Goal: Information Seeking & Learning: Learn about a topic

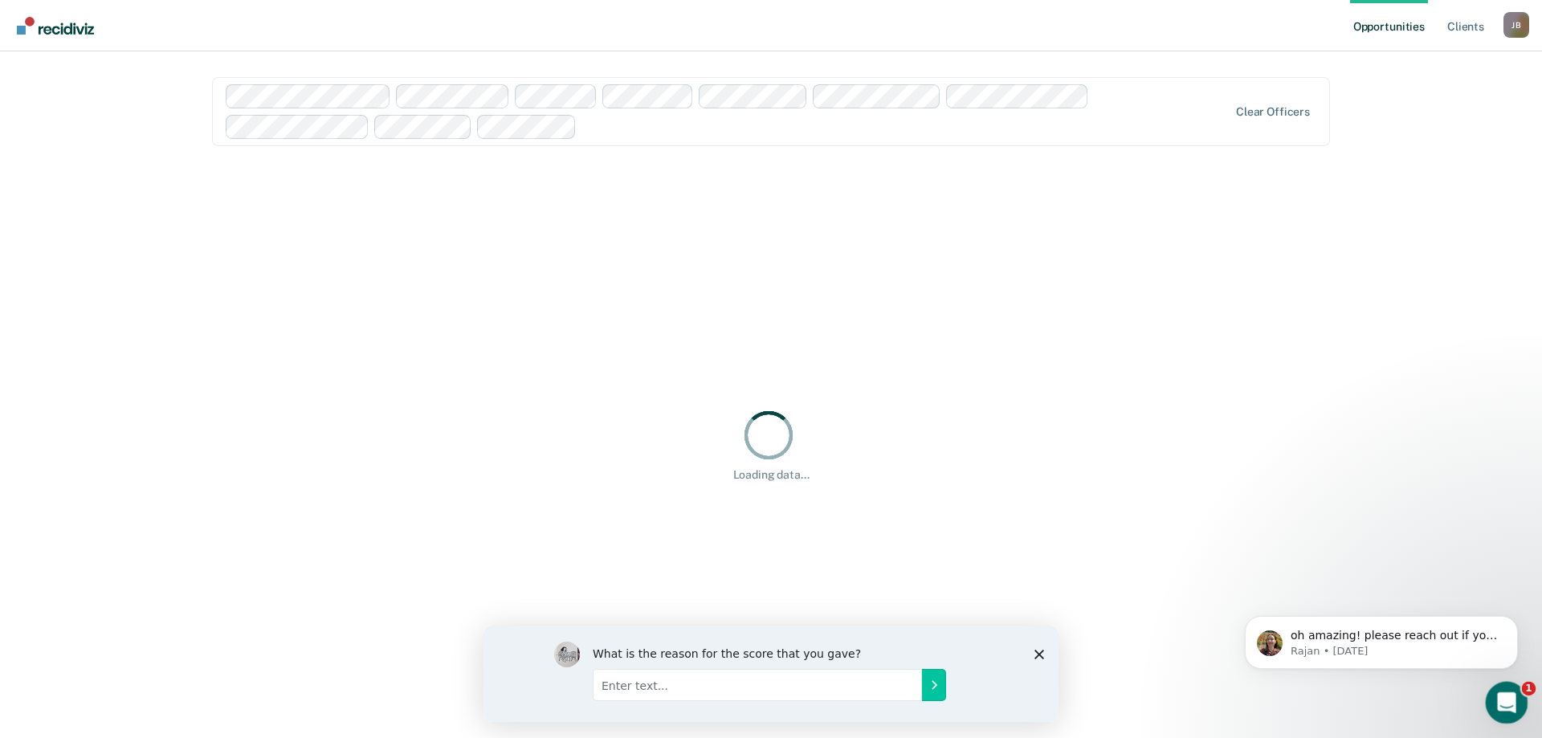
click at [1507, 704] on icon "Open Intercom Messenger" at bounding box center [1504, 700] width 27 height 27
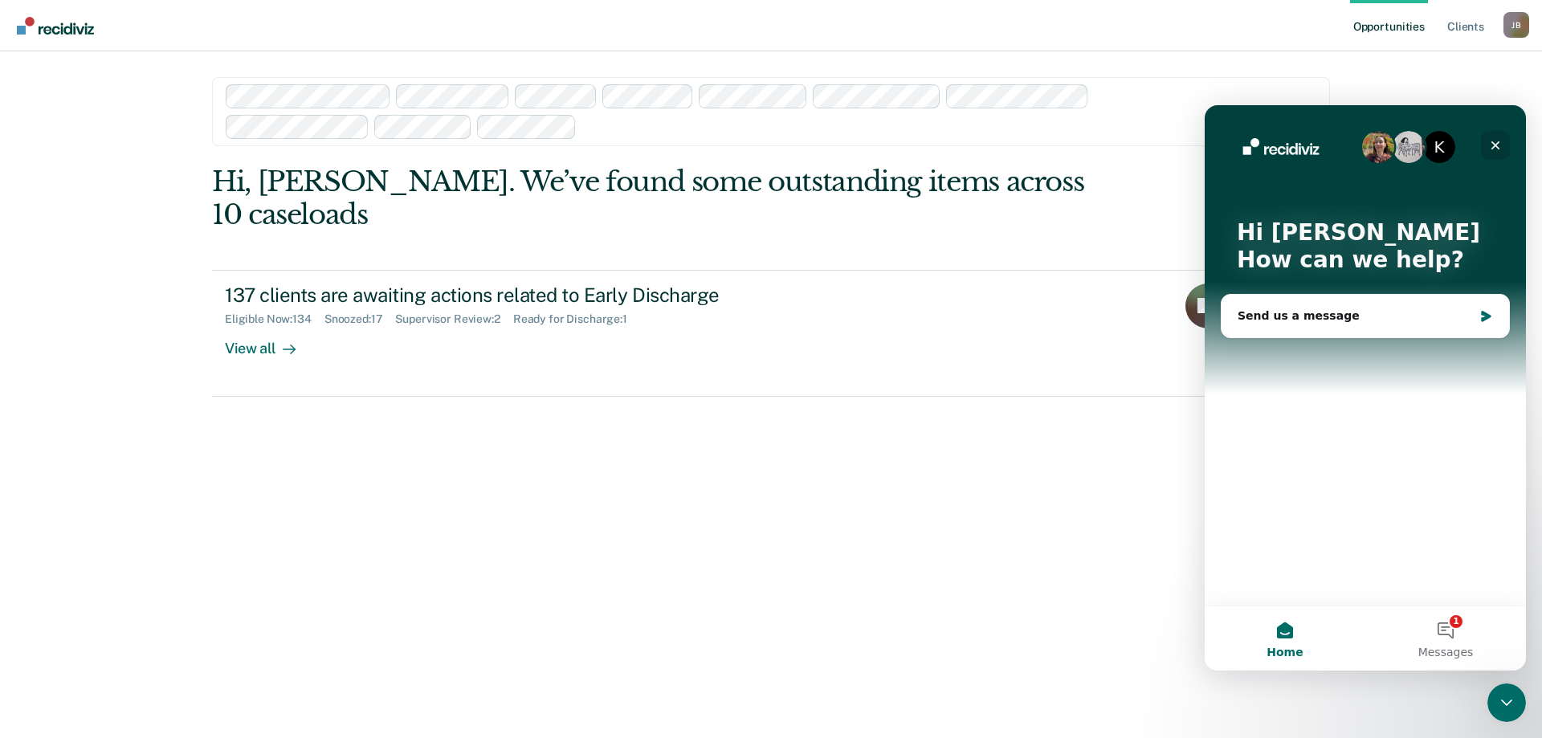
click at [1491, 143] on icon "Close" at bounding box center [1495, 145] width 13 height 13
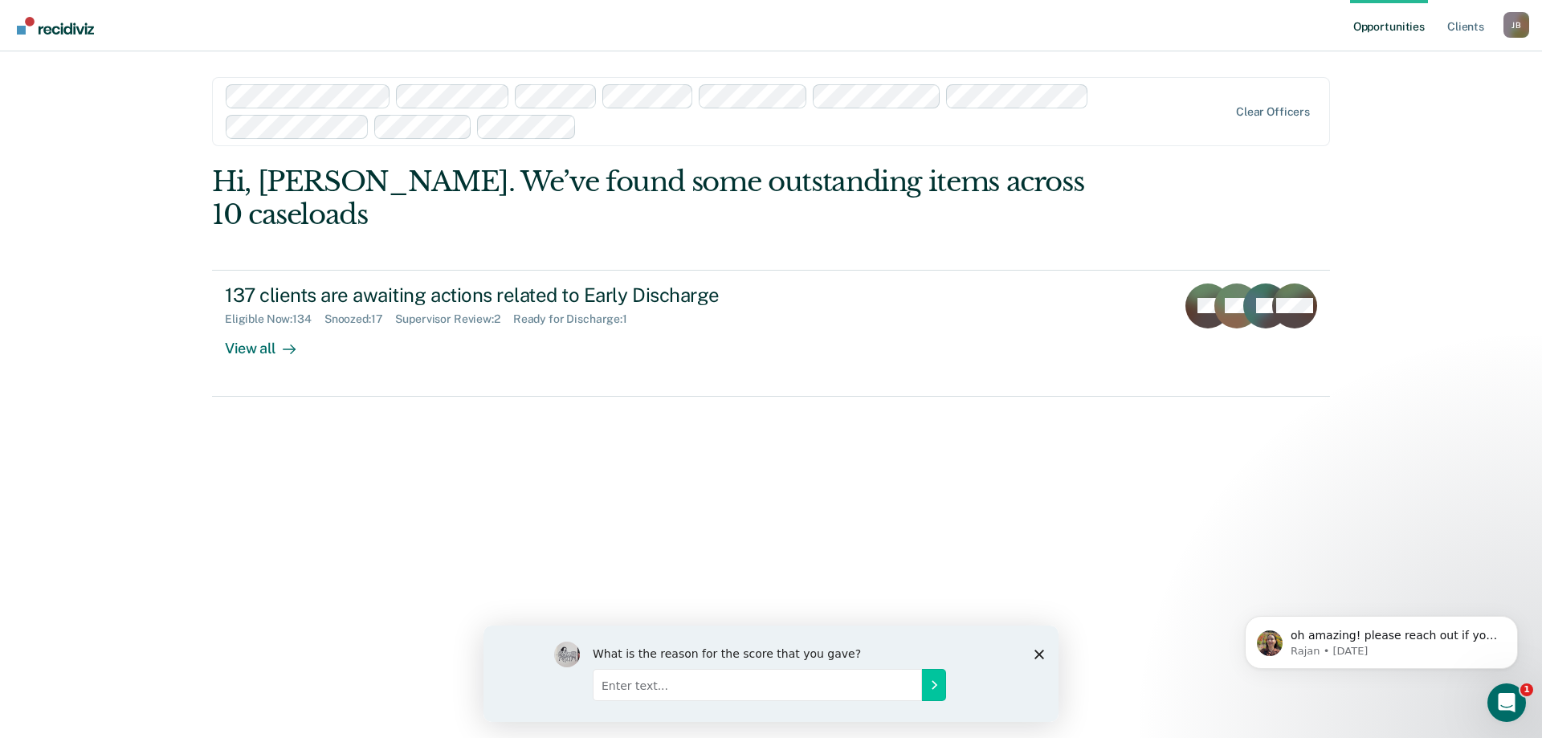
click at [643, 685] on input "Enter text..." at bounding box center [757, 684] width 329 height 32
type input "Just getting used to the program"
click at [939, 680] on icon "Submit your response" at bounding box center [934, 684] width 13 height 13
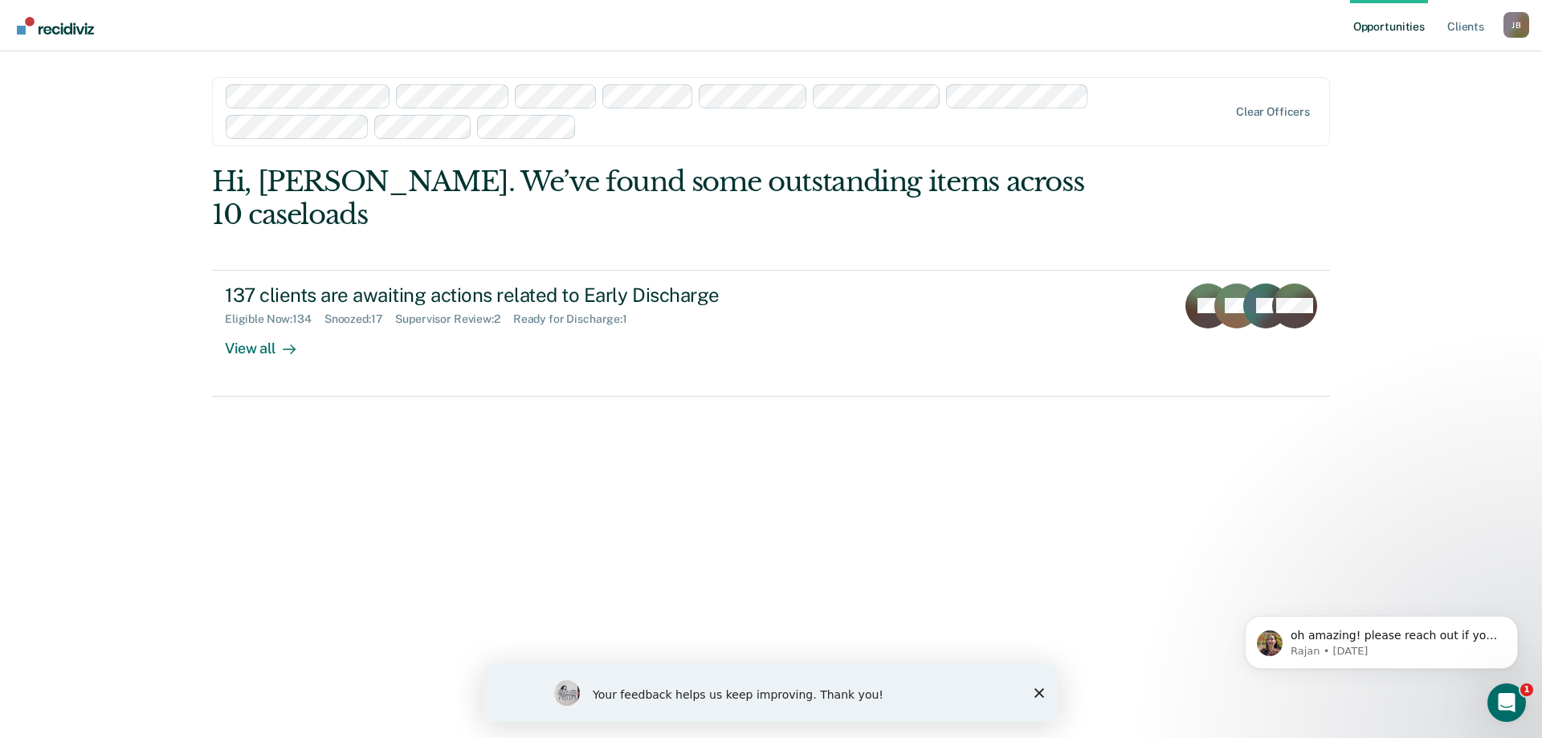
click at [1042, 694] on icon "Close survey" at bounding box center [1039, 693] width 10 height 10
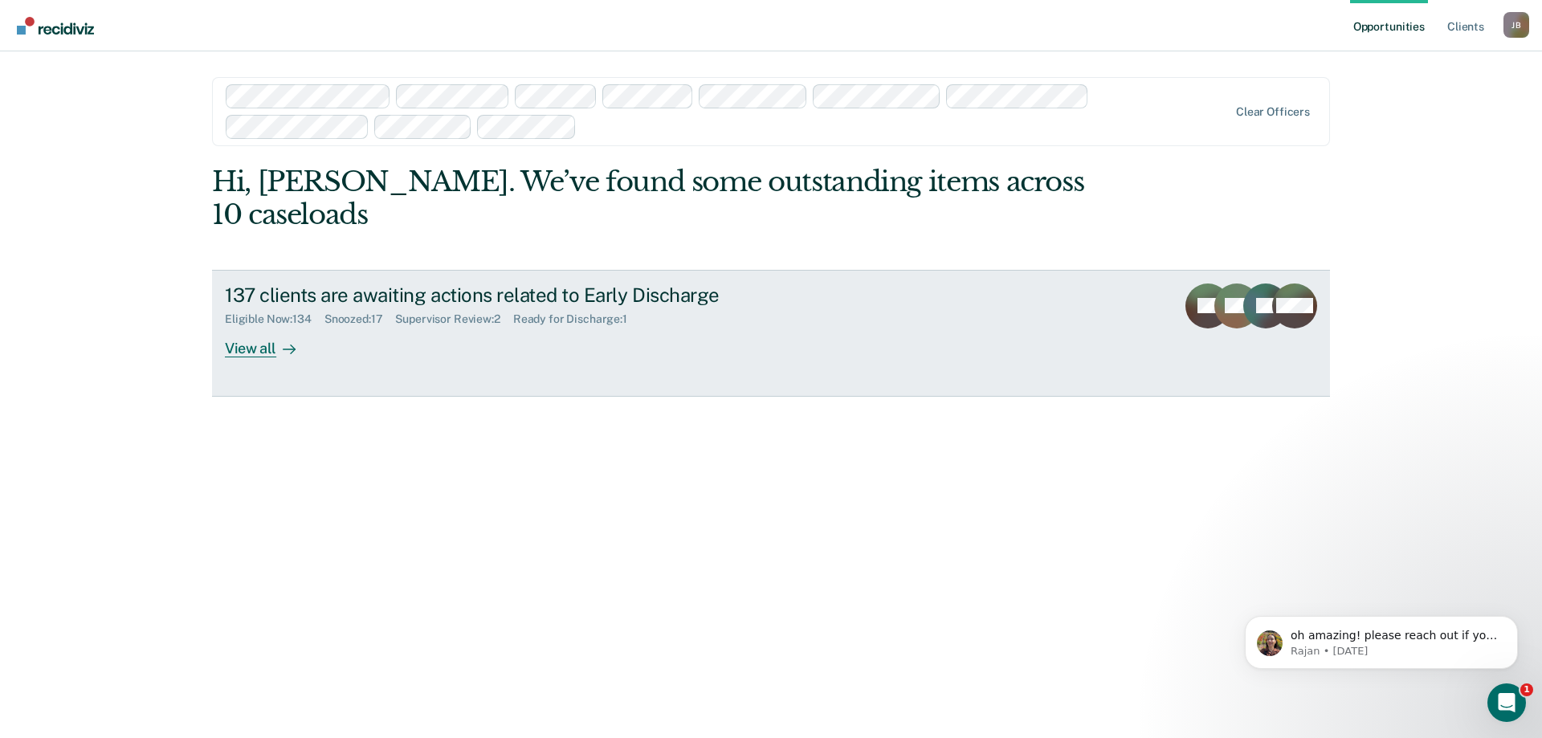
click at [265, 326] on div "View all" at bounding box center [270, 341] width 90 height 31
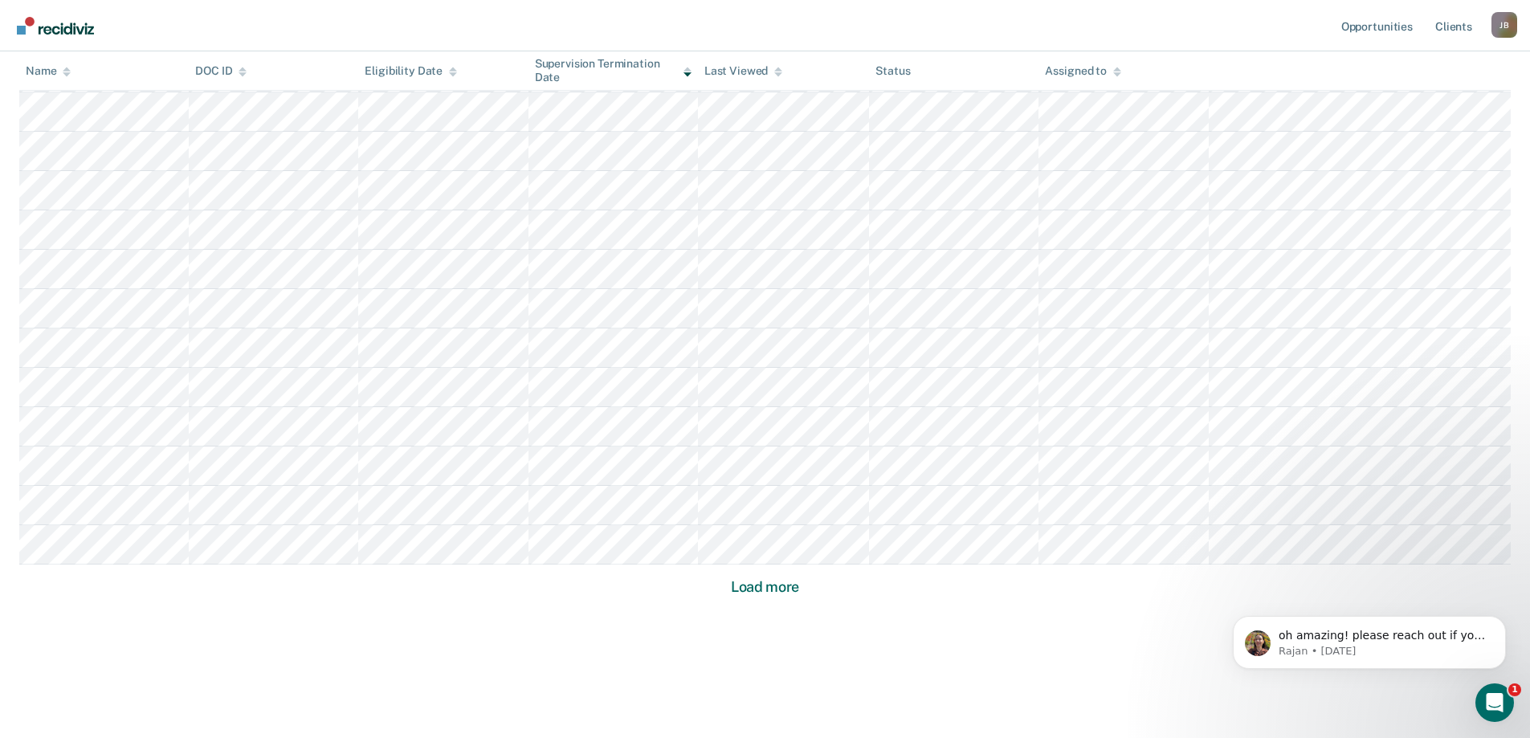
scroll to position [965, 0]
click at [759, 584] on button "Load more" at bounding box center [765, 586] width 78 height 19
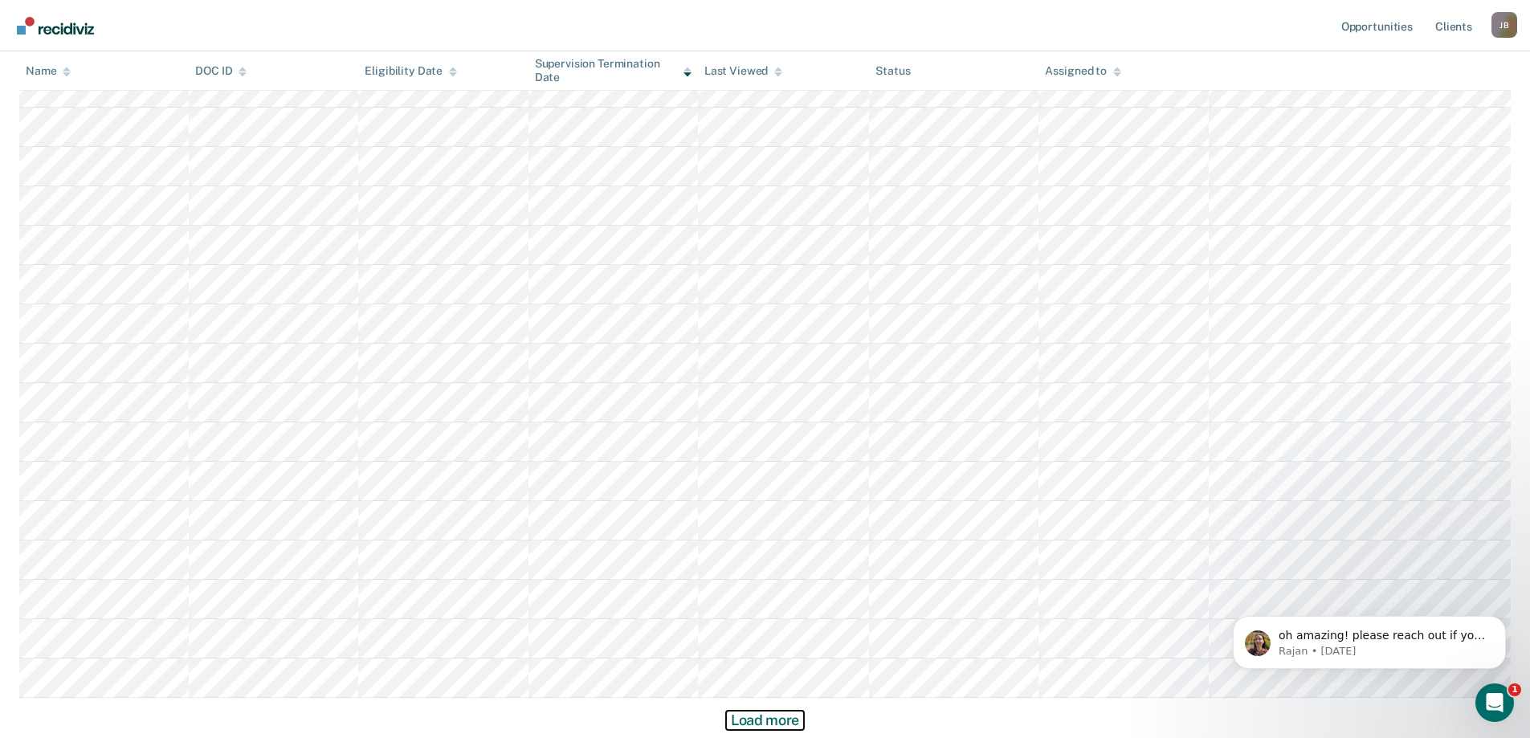
scroll to position [2090, 0]
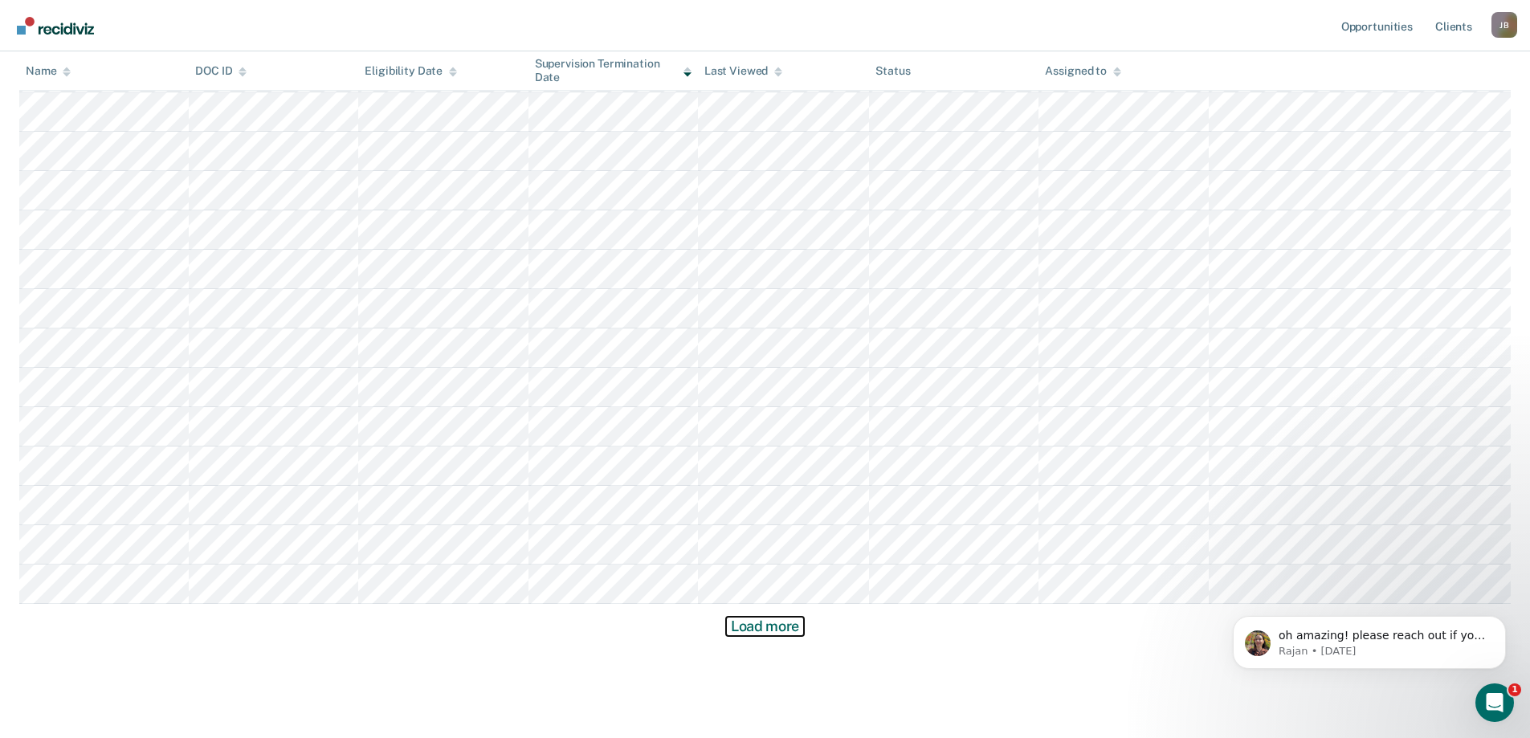
click at [768, 636] on button "Load more" at bounding box center [765, 626] width 78 height 19
click at [767, 593] on button "Load more" at bounding box center [765, 586] width 78 height 19
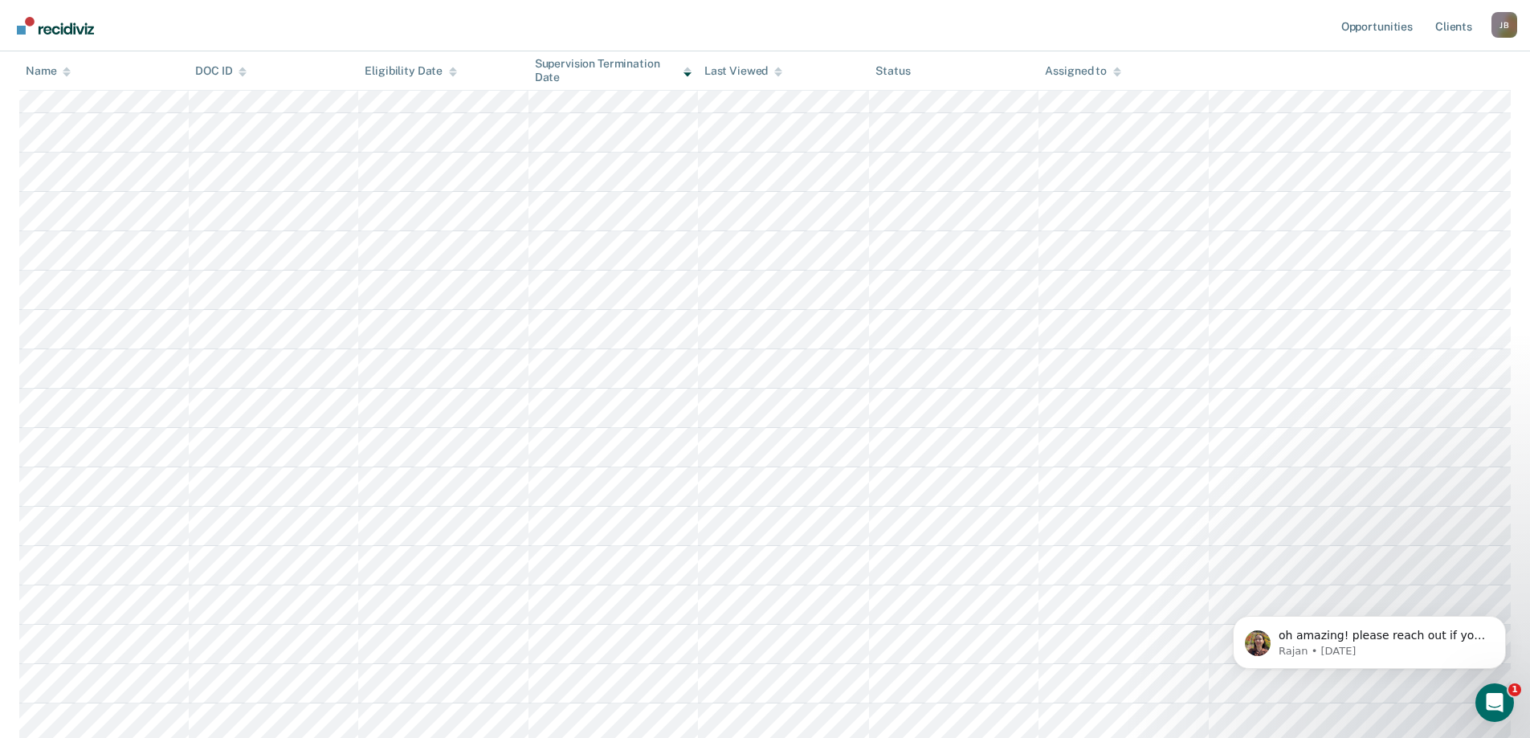
scroll to position [3567, 0]
click at [1351, 641] on p "oh amazing! please reach out if you need any additional help in the future. Gla…" at bounding box center [1381, 636] width 207 height 16
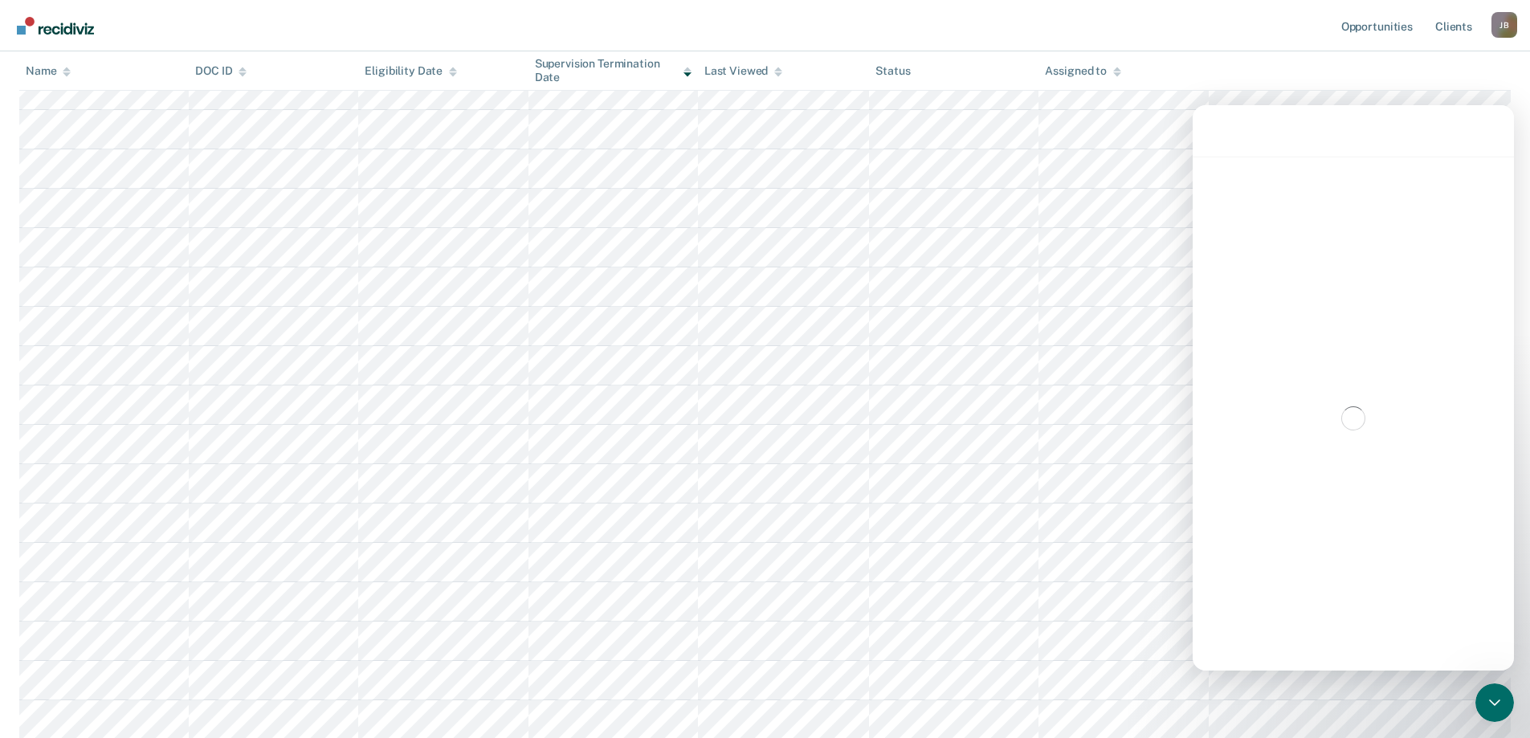
scroll to position [2, 0]
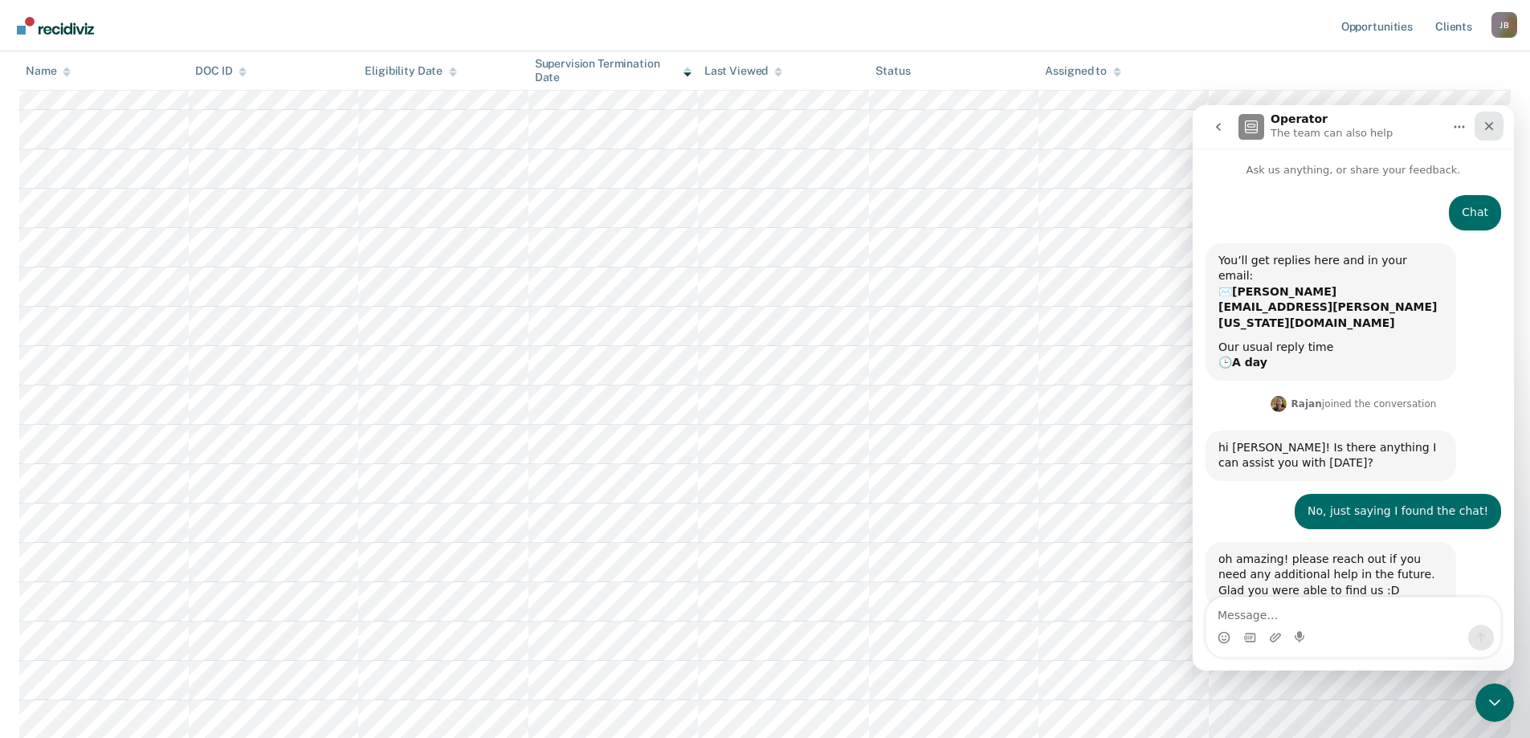
click at [1494, 125] on icon "Close" at bounding box center [1488, 126] width 13 height 13
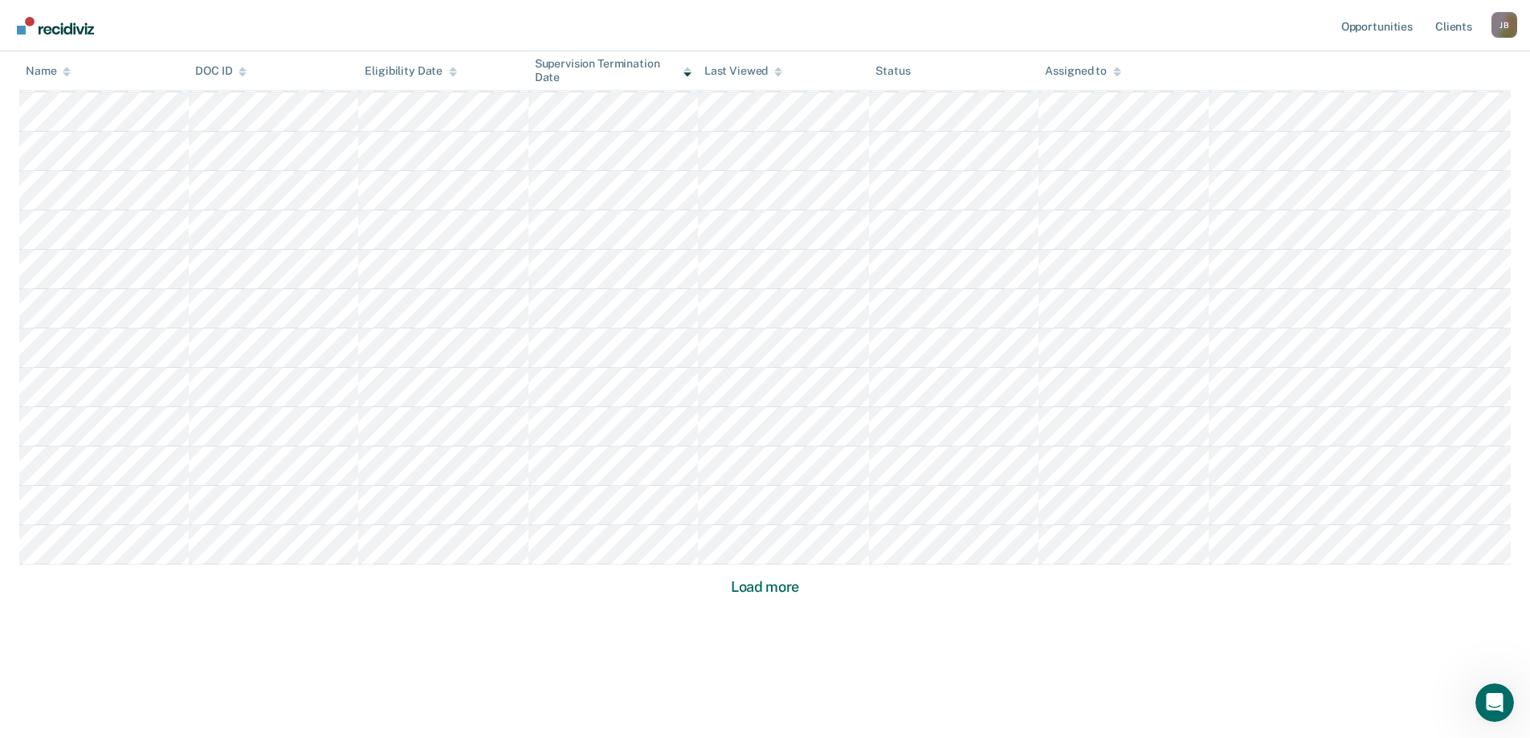
scroll to position [4515, 0]
click at [762, 591] on button "Load more" at bounding box center [765, 586] width 78 height 19
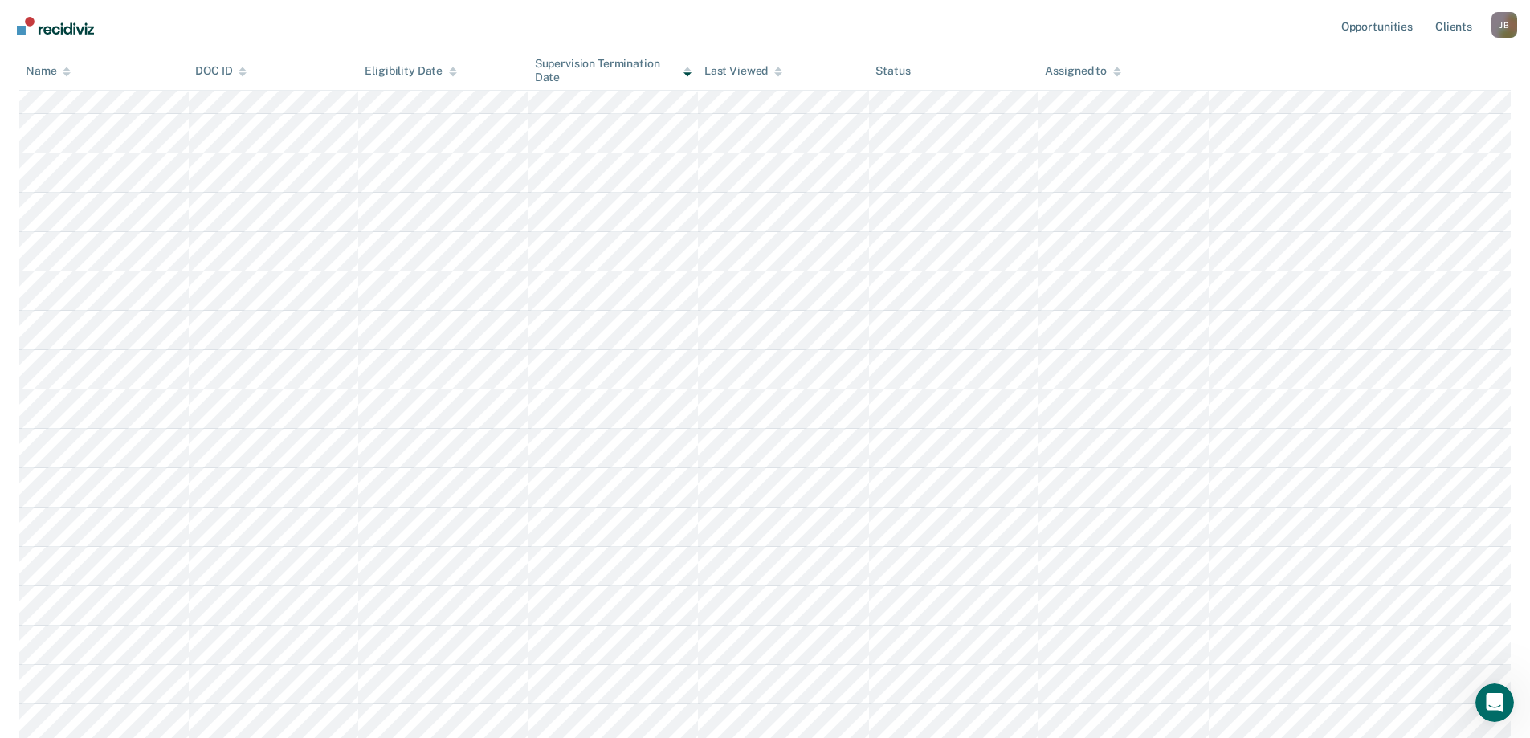
scroll to position [2518, 0]
